Goal: Find specific page/section: Find specific page/section

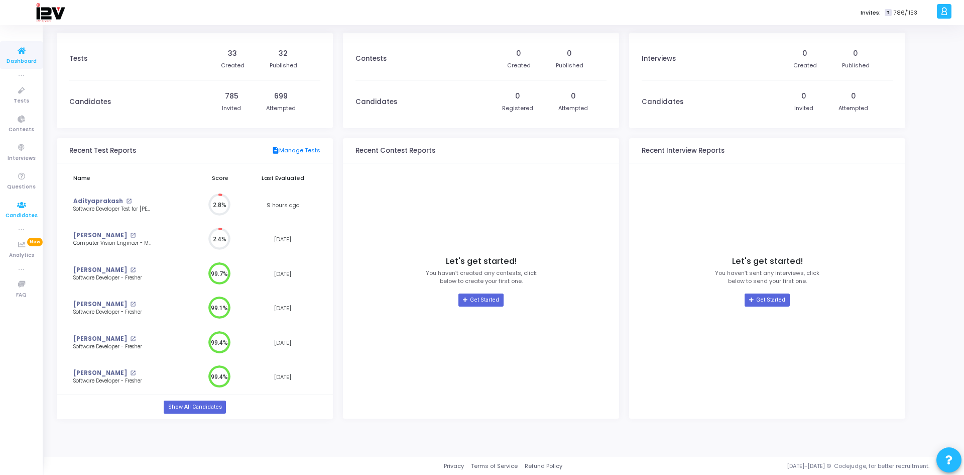
click at [23, 212] on span "Candidates" at bounding box center [22, 215] width 32 height 9
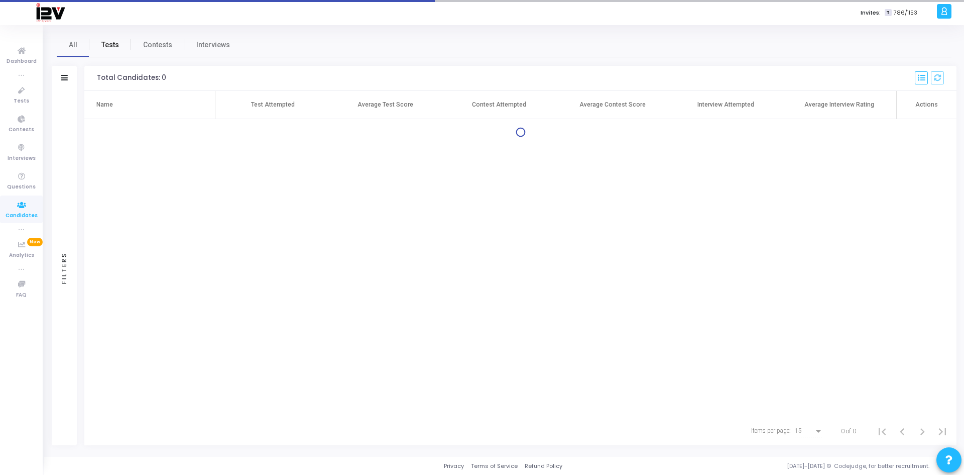
click at [110, 55] on link "Tests" at bounding box center [110, 45] width 42 height 24
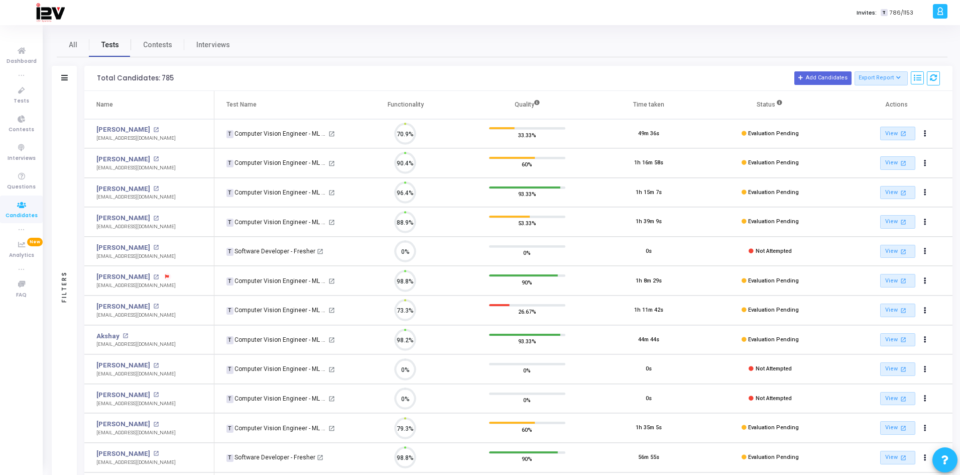
scroll to position [21, 26]
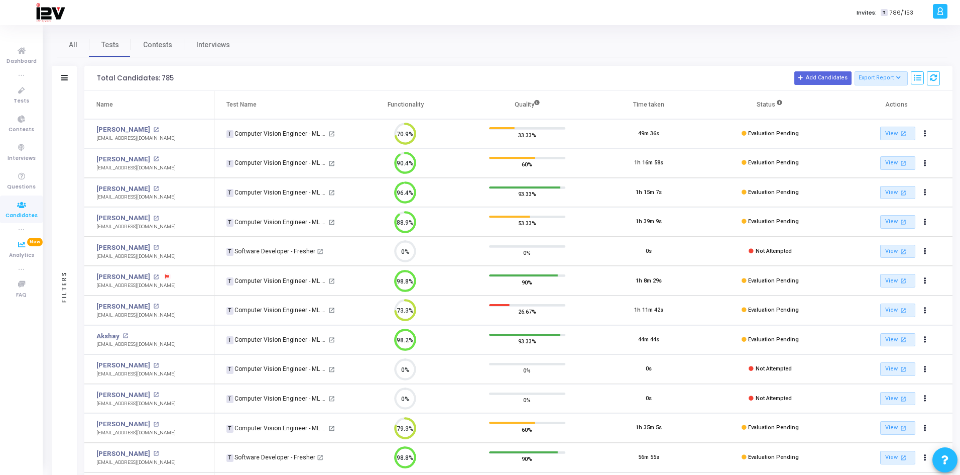
click at [21, 215] on span "Candidates" at bounding box center [22, 215] width 32 height 9
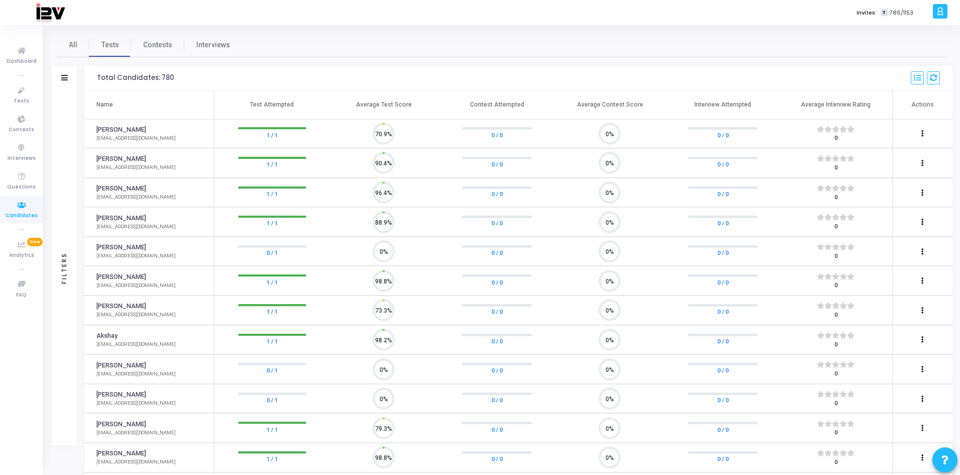
scroll to position [21, 26]
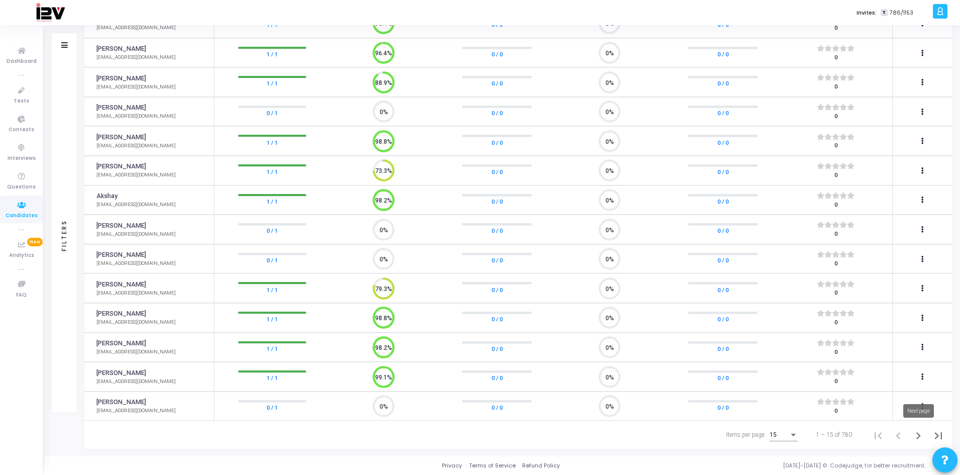
click at [916, 434] on icon "Next page" at bounding box center [919, 435] width 14 height 14
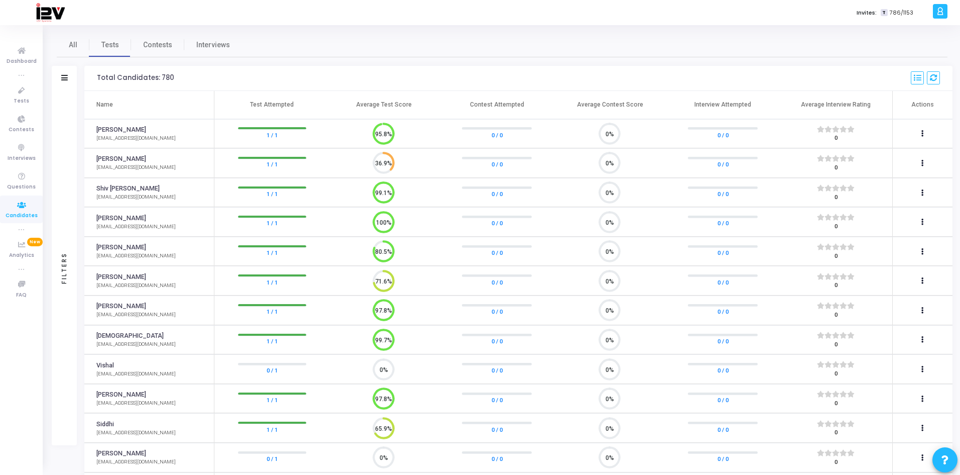
scroll to position [21, 26]
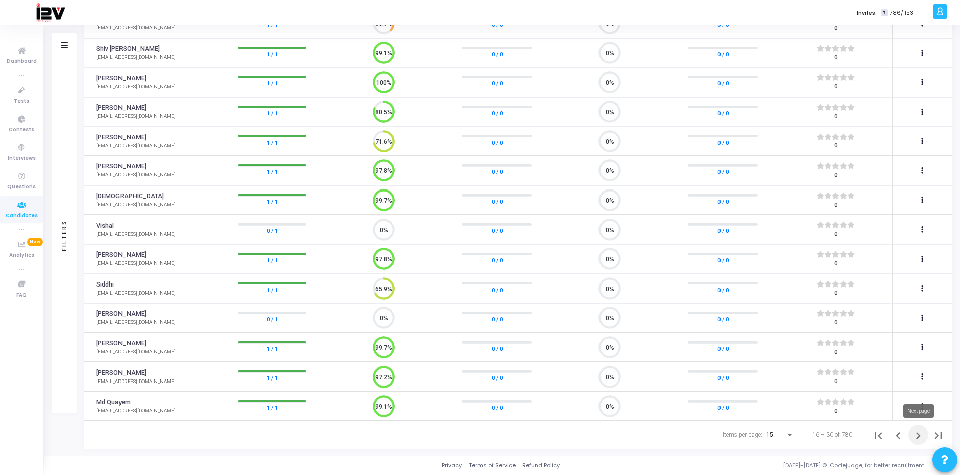
click at [919, 434] on icon "Next page" at bounding box center [919, 435] width 5 height 7
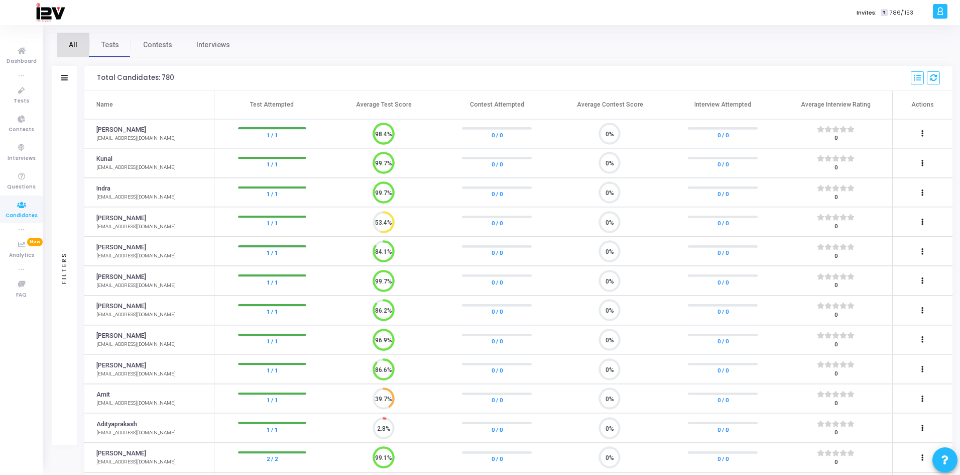
click at [77, 39] on link "All" at bounding box center [73, 45] width 33 height 24
click at [125, 45] on link "Tests" at bounding box center [110, 45] width 42 height 24
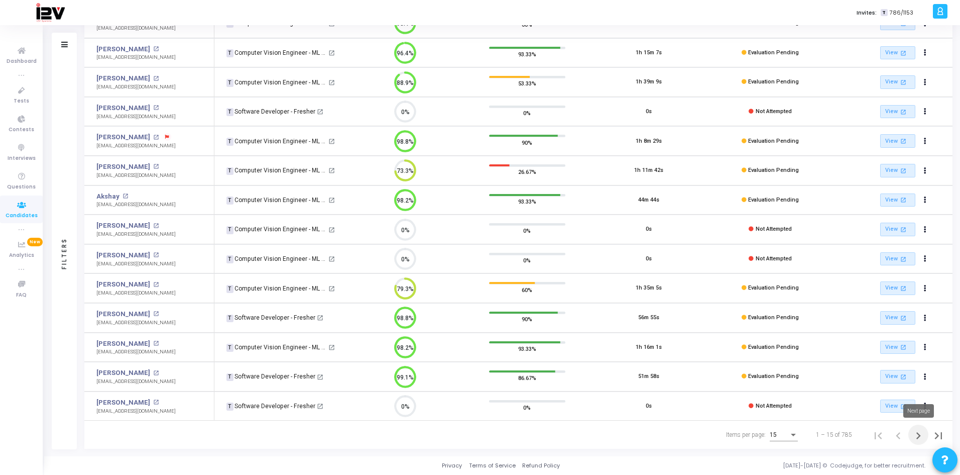
click at [920, 436] on icon "Next page" at bounding box center [919, 435] width 14 height 14
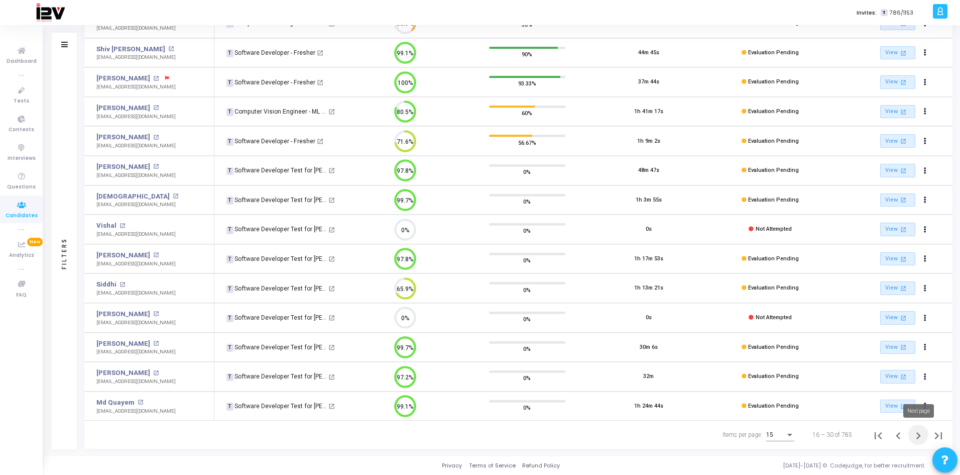
click at [920, 438] on icon "Next page" at bounding box center [919, 435] width 14 height 14
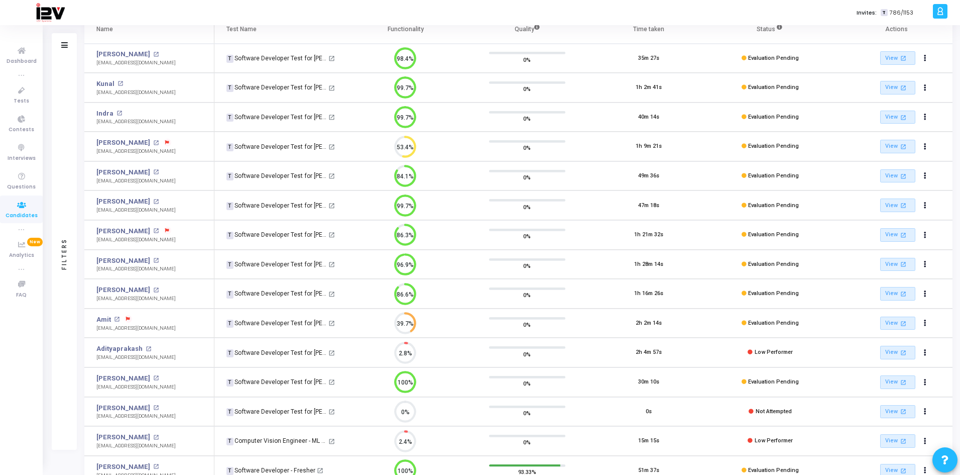
scroll to position [140, 0]
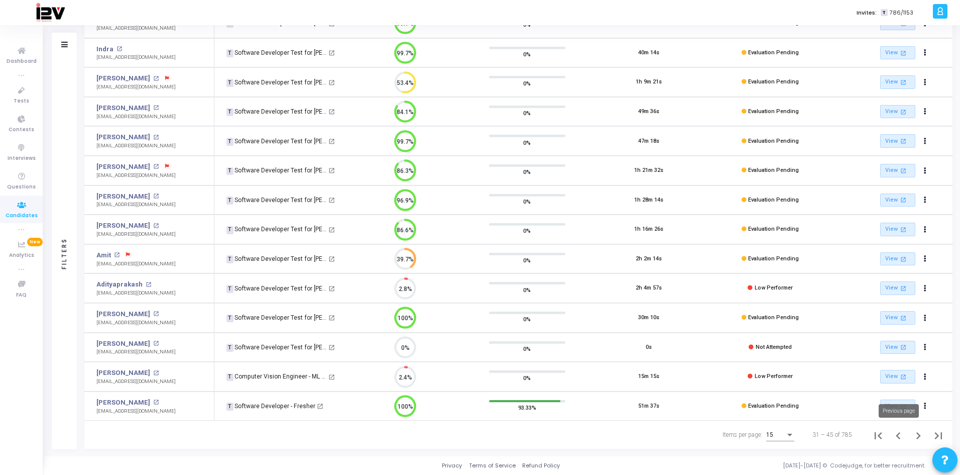
click at [898, 434] on icon "Previous page" at bounding box center [898, 435] width 5 height 7
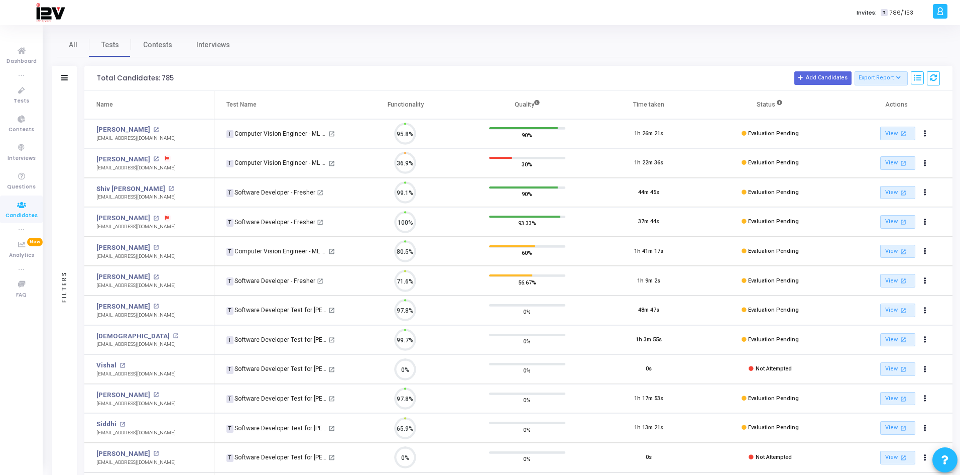
scroll to position [21, 26]
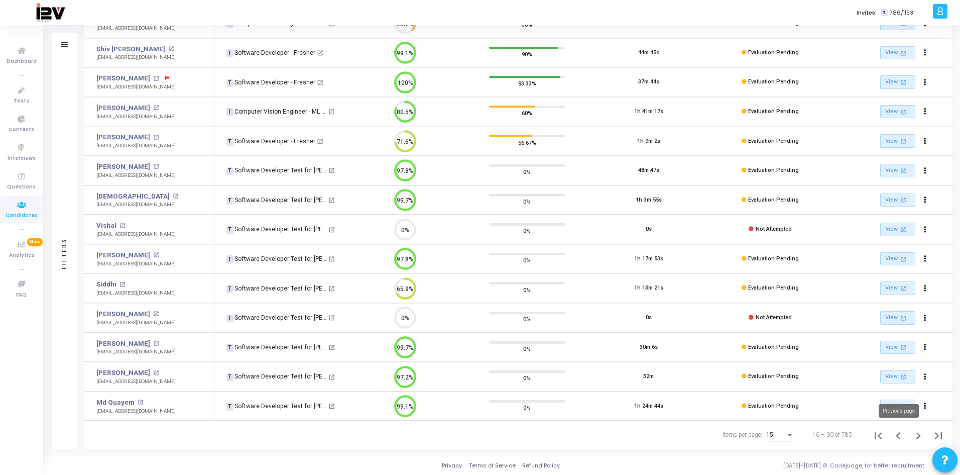
click at [900, 435] on icon "Previous page" at bounding box center [898, 435] width 14 height 14
